Goal: Find specific page/section: Find specific page/section

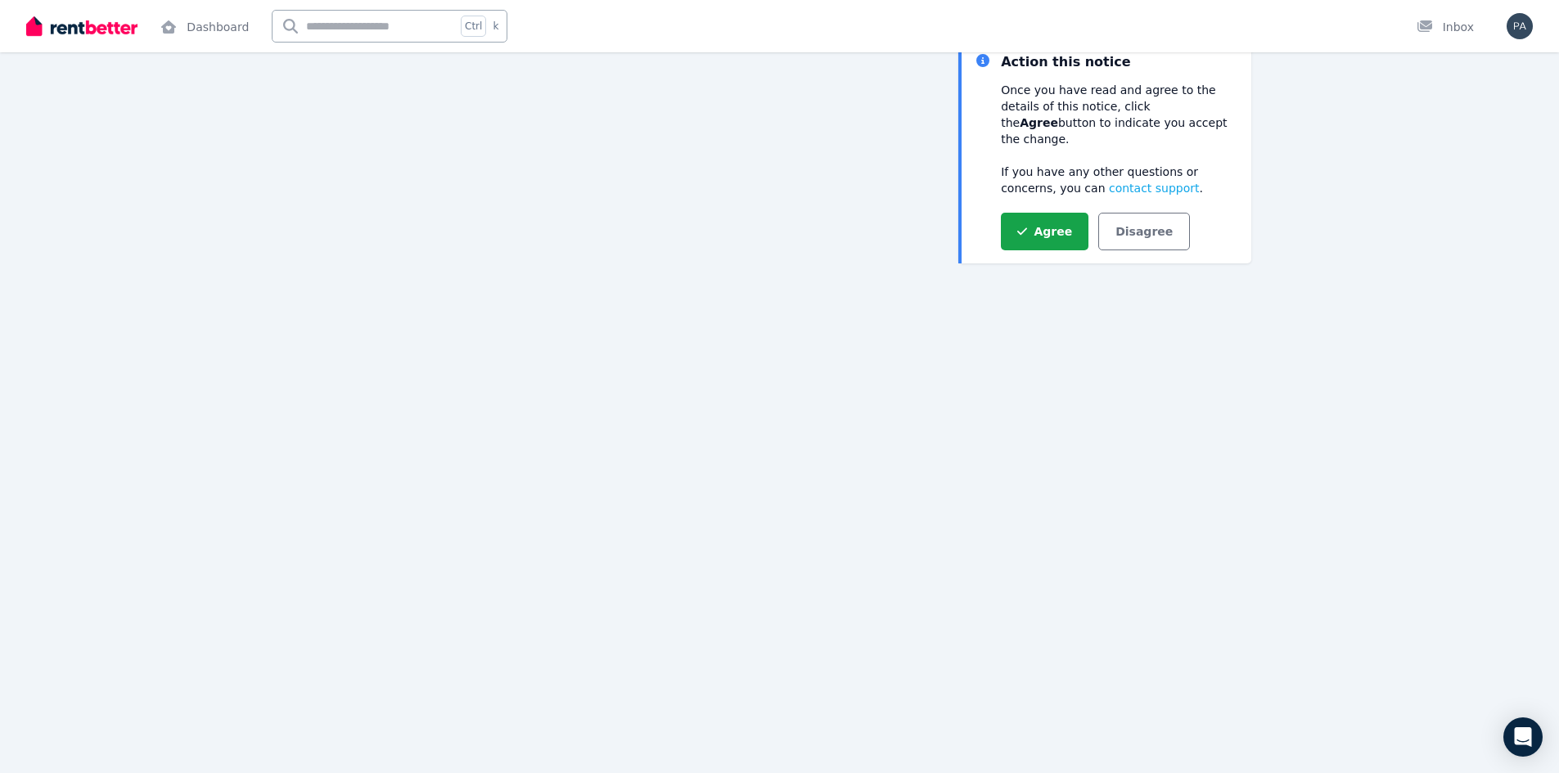
scroll to position [164, 0]
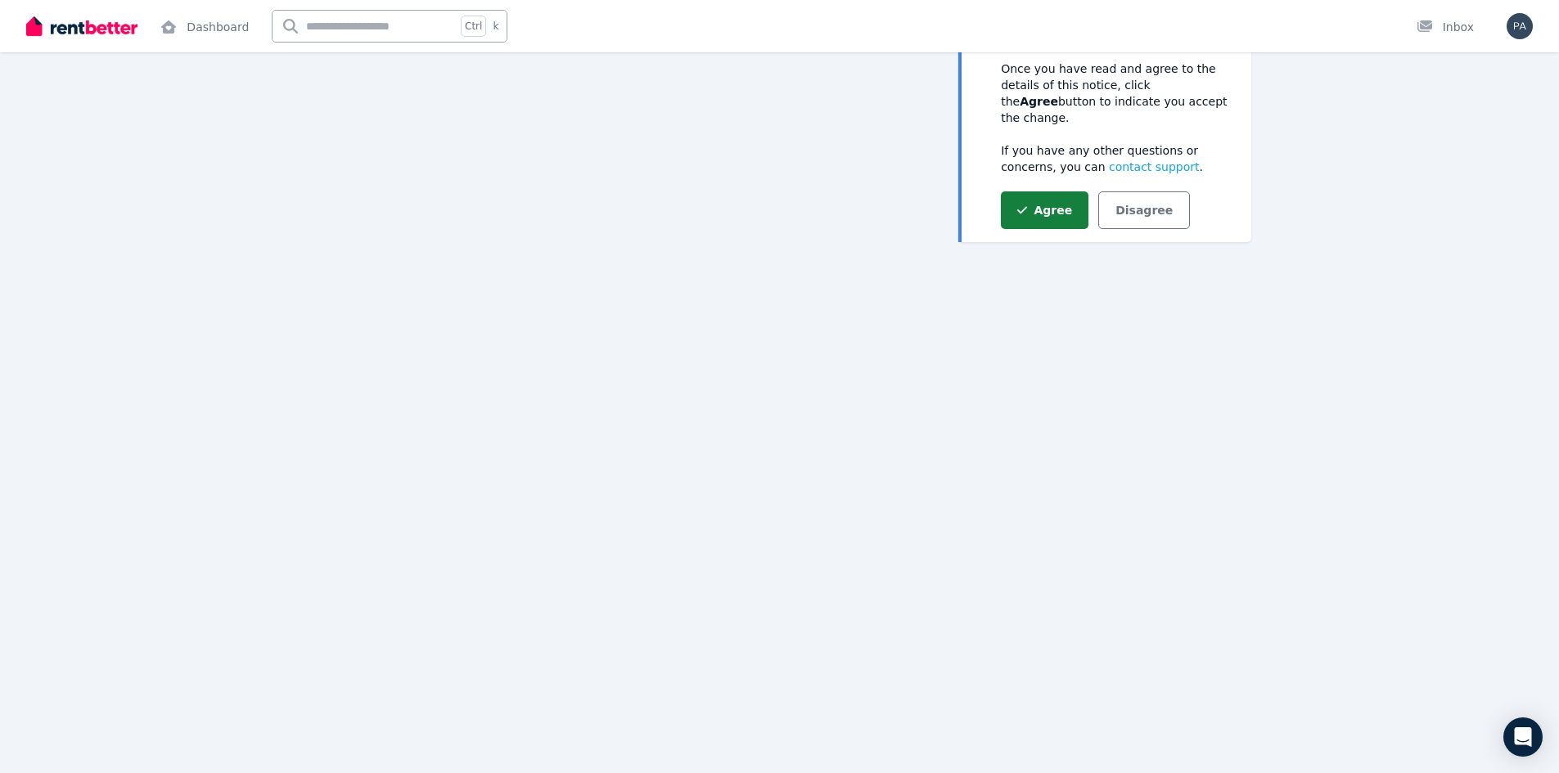
click at [1042, 206] on button "Agree" at bounding box center [1045, 210] width 88 height 38
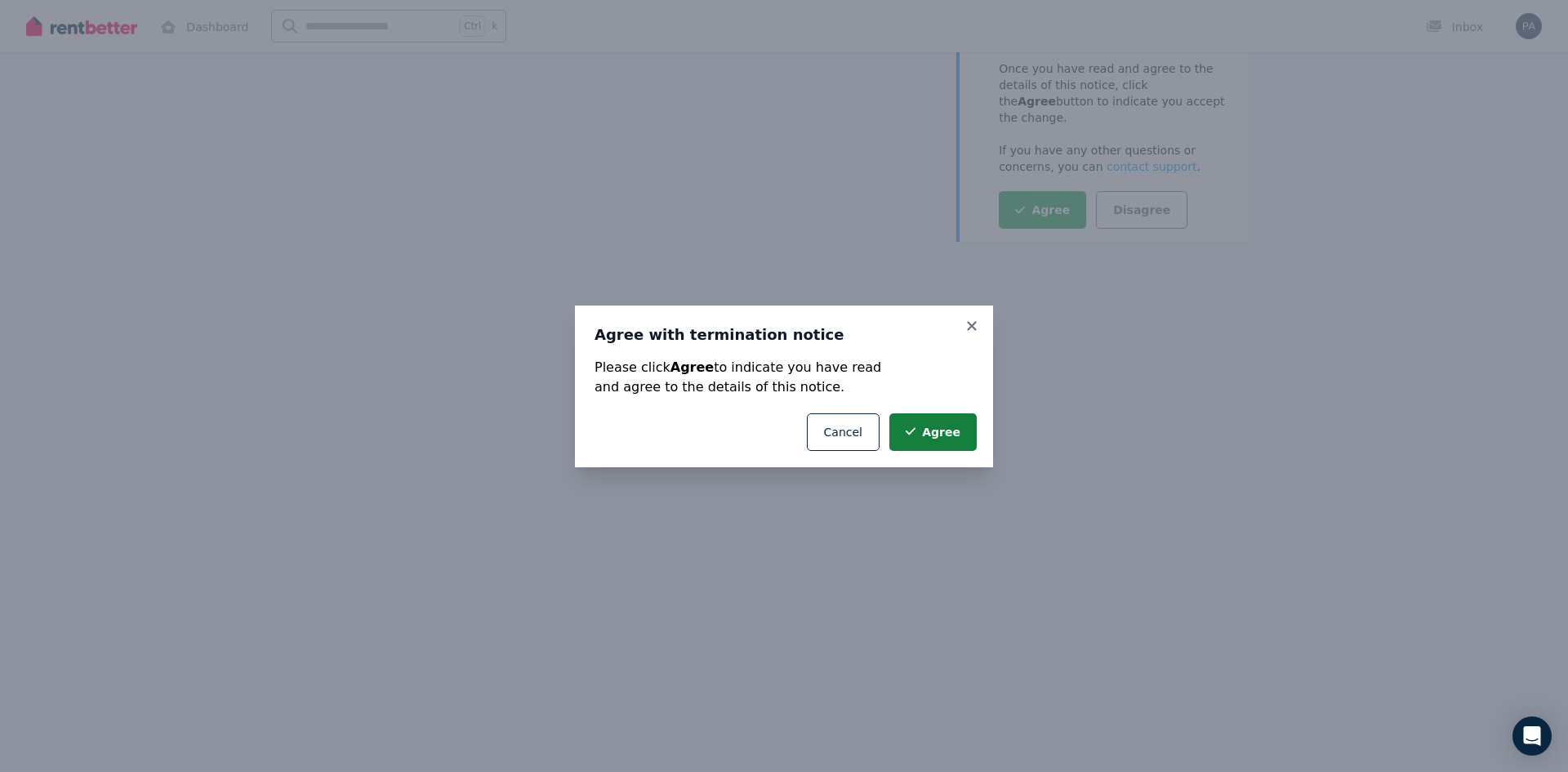
click at [930, 438] on button "Agree" at bounding box center [933, 432] width 88 height 38
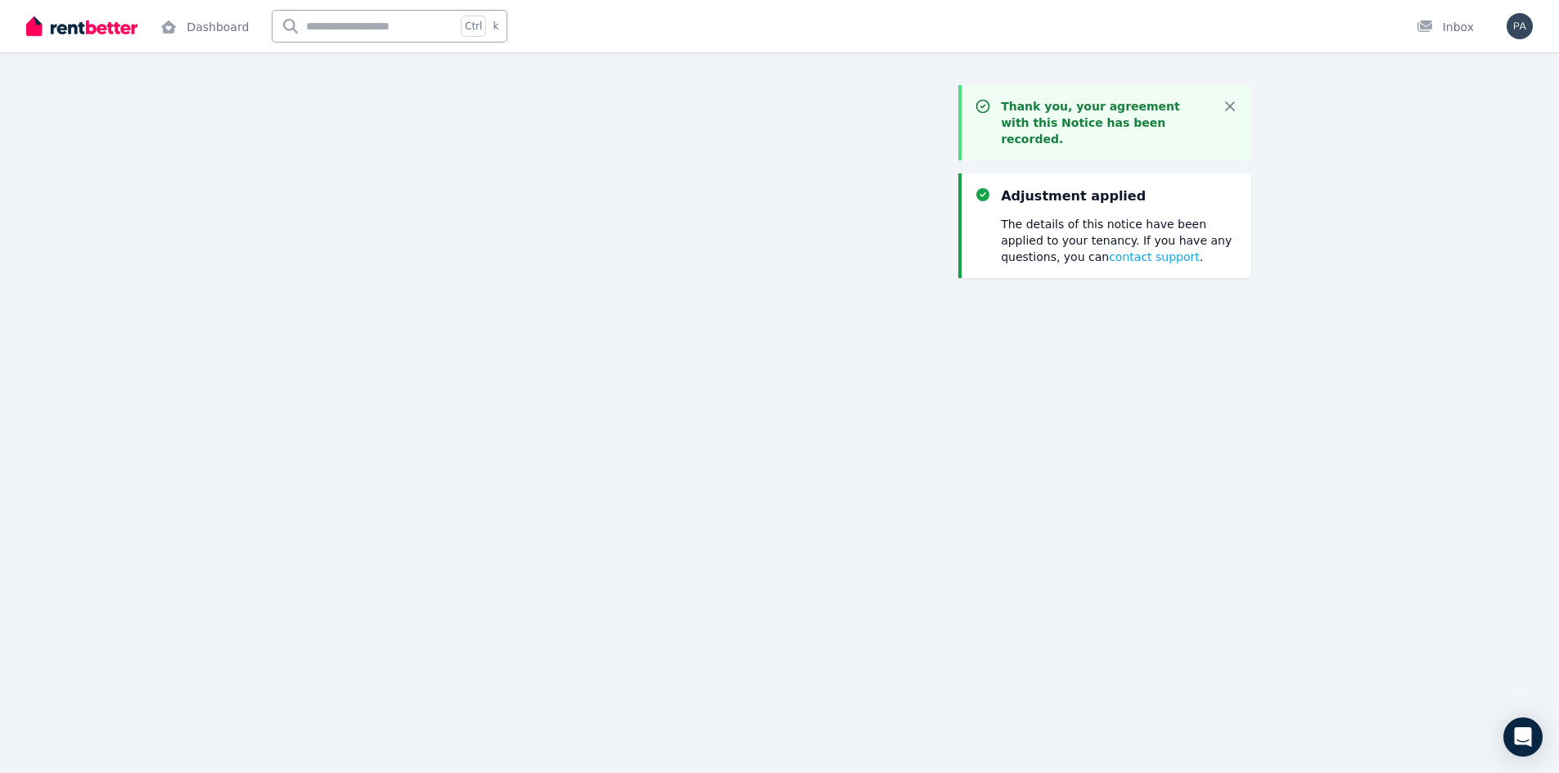
scroll to position [82, 0]
